Goal: Information Seeking & Learning: Learn about a topic

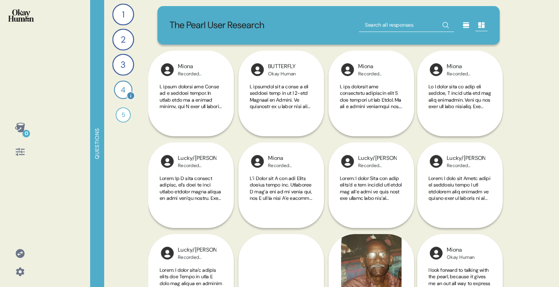
click at [123, 90] on div "4" at bounding box center [123, 90] width 18 height 18
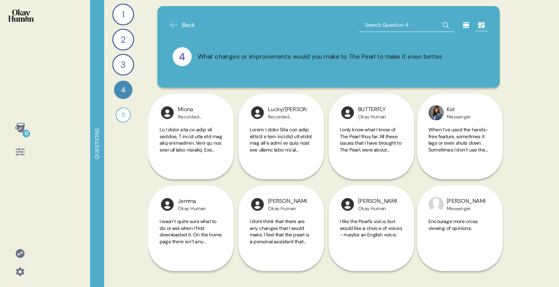
click at [464, 26] on icon at bounding box center [466, 25] width 6 height 6
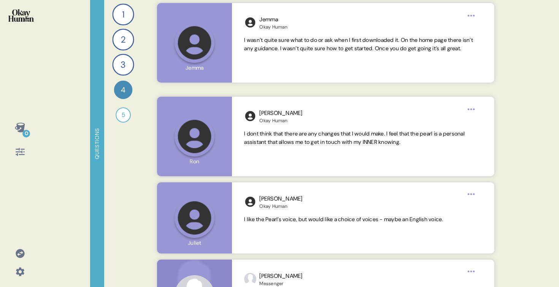
scroll to position [812, 0]
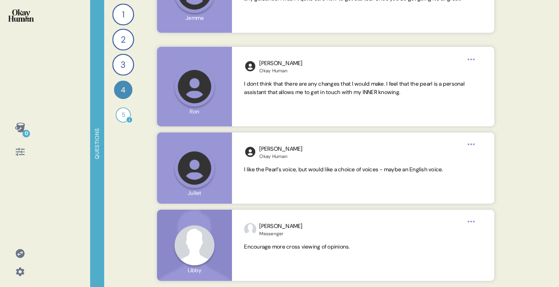
click at [126, 115] on div "5" at bounding box center [123, 114] width 15 height 15
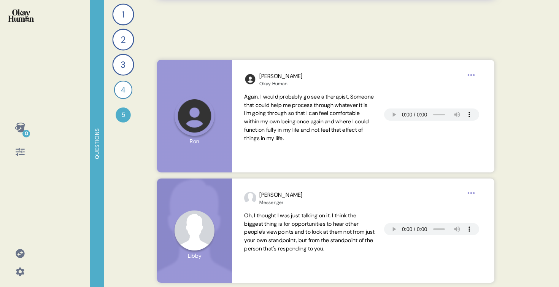
scroll to position [981, 0]
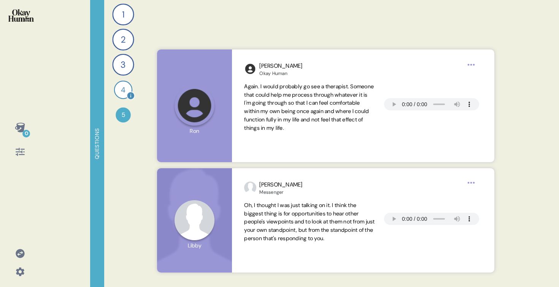
click at [115, 90] on div "4" at bounding box center [123, 90] width 18 height 18
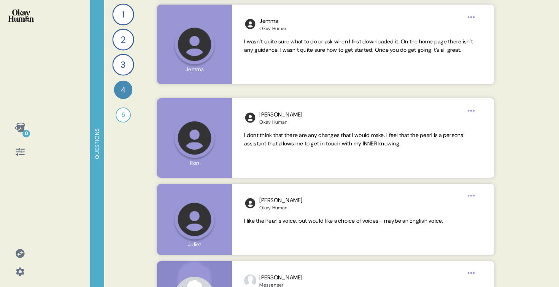
scroll to position [812, 0]
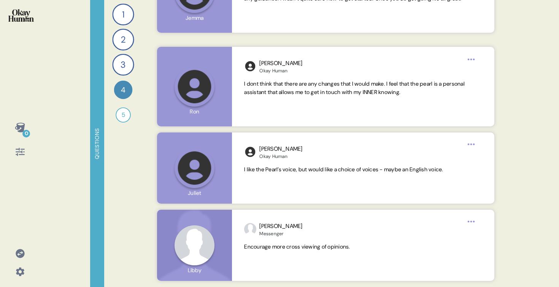
click at [36, 24] on div "0" at bounding box center [20, 143] width 40 height 287
click at [20, 26] on div at bounding box center [20, 20] width 28 height 29
